Goal: Browse casually

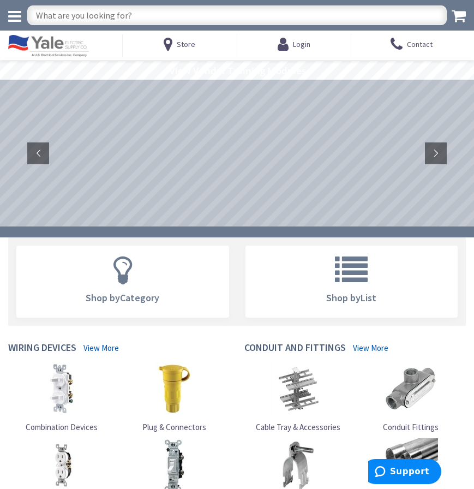
click at [374, 220] on rs-layer at bounding box center [237, 153] width 474 height 147
click at [431, 164] on rs-layer at bounding box center [237, 153] width 474 height 147
click at [386, 220] on rs-layer at bounding box center [237, 153] width 474 height 147
